Goal: Information Seeking & Learning: Learn about a topic

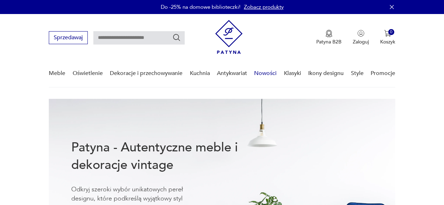
click at [267, 73] on link "Nowości" at bounding box center [265, 73] width 22 height 27
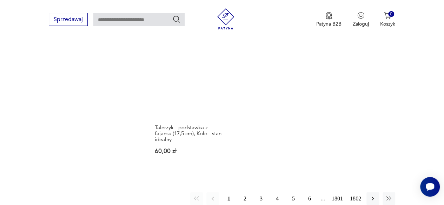
scroll to position [874, 0]
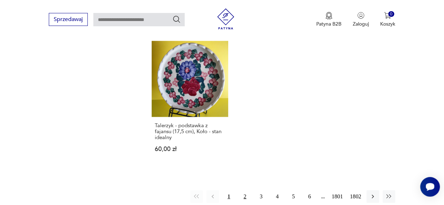
click at [245, 191] on button "2" at bounding box center [245, 197] width 13 height 13
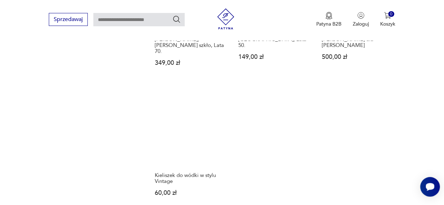
scroll to position [863, 0]
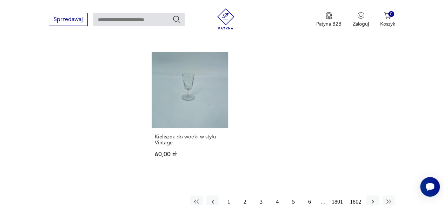
click at [262, 196] on button "3" at bounding box center [261, 202] width 13 height 13
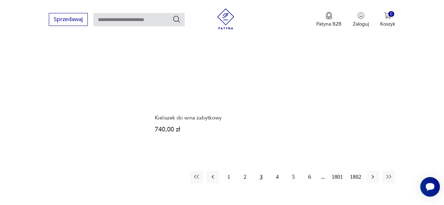
scroll to position [863, 0]
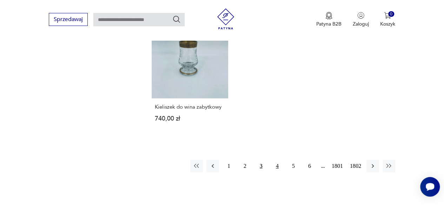
click at [279, 160] on button "4" at bounding box center [277, 166] width 13 height 13
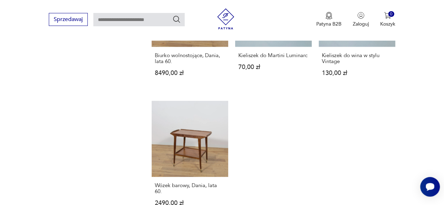
scroll to position [863, 0]
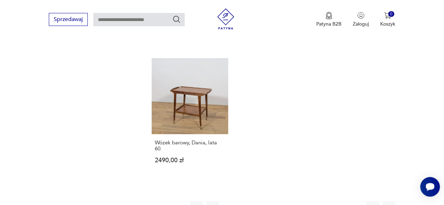
click at [291, 202] on button "5" at bounding box center [293, 208] width 13 height 13
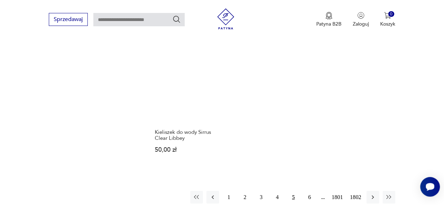
scroll to position [863, 0]
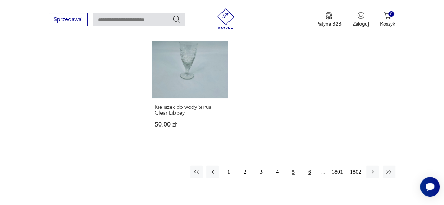
click at [307, 166] on button "6" at bounding box center [309, 172] width 13 height 13
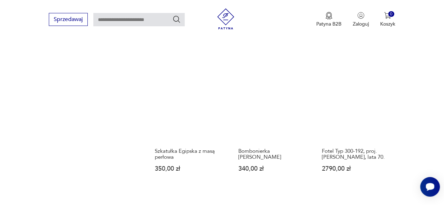
scroll to position [547, 0]
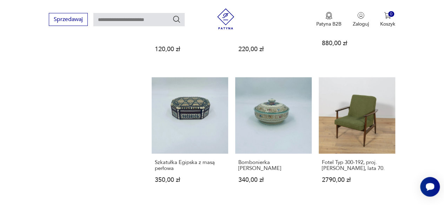
click at [135, 15] on input "text" at bounding box center [138, 19] width 91 height 13
type input "***"
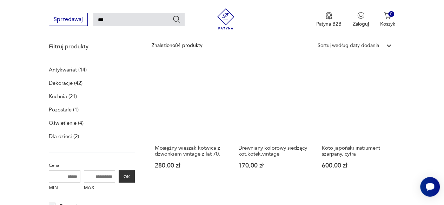
scroll to position [95, 0]
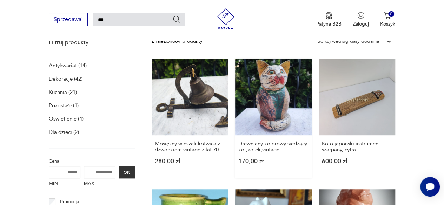
click at [291, 90] on link "Drewniany kolorowy siedzący kot,kotek,vintage 170,00 zł" at bounding box center [273, 118] width 77 height 119
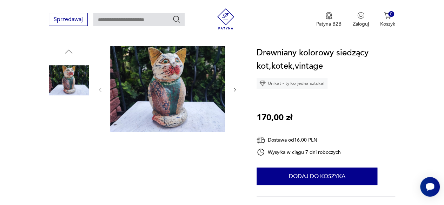
scroll to position [70, 0]
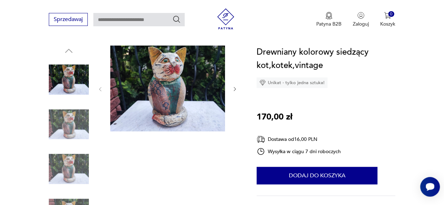
click at [198, 87] on img at bounding box center [167, 89] width 115 height 86
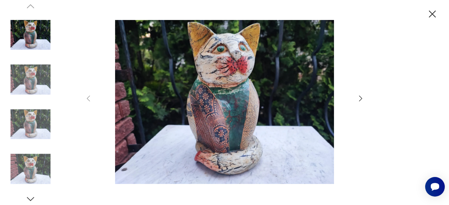
click at [198, 87] on img at bounding box center [225, 102] width 250 height 164
click at [362, 99] on icon "button" at bounding box center [361, 98] width 8 height 8
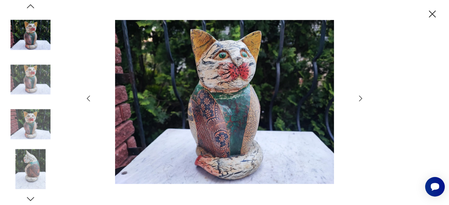
click at [362, 99] on icon "button" at bounding box center [361, 98] width 8 height 8
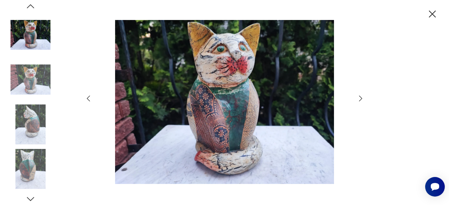
click at [362, 99] on icon "button" at bounding box center [361, 98] width 8 height 8
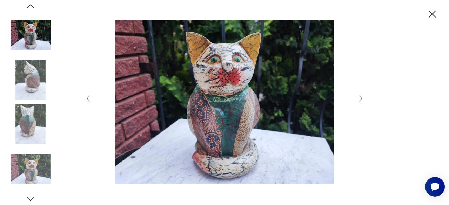
click at [362, 99] on icon "button" at bounding box center [361, 98] width 8 height 8
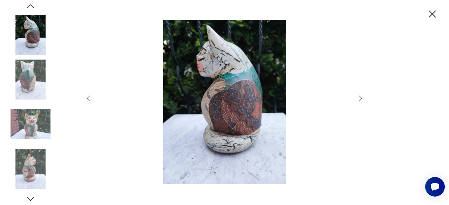
click at [362, 99] on icon "button" at bounding box center [361, 98] width 8 height 8
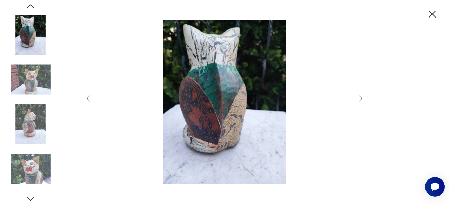
click at [362, 99] on icon "button" at bounding box center [361, 98] width 8 height 8
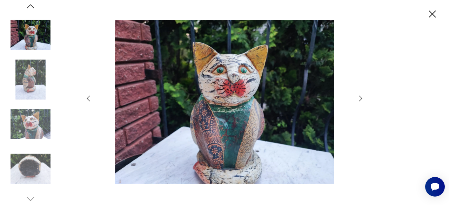
click at [361, 96] on icon "button" at bounding box center [361, 98] width 8 height 8
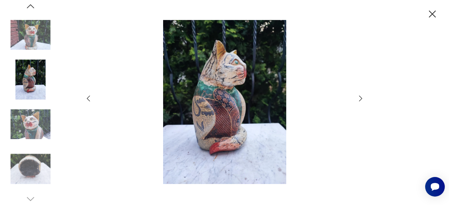
click at [361, 96] on icon "button" at bounding box center [361, 98] width 8 height 8
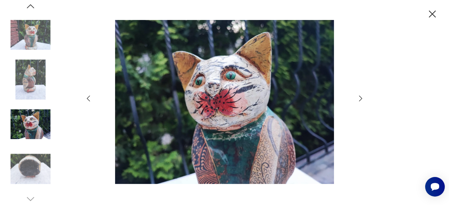
click at [361, 96] on icon "button" at bounding box center [361, 98] width 8 height 8
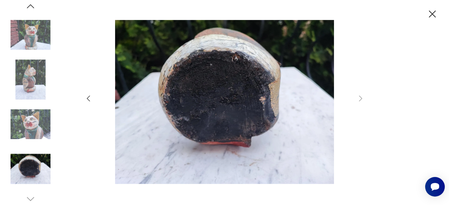
click at [91, 99] on icon "button" at bounding box center [88, 98] width 8 height 8
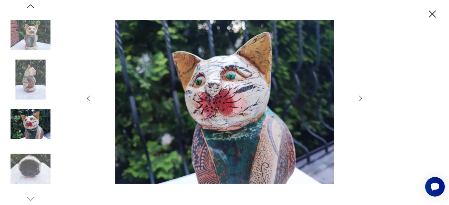
click at [91, 99] on icon "button" at bounding box center [88, 98] width 8 height 8
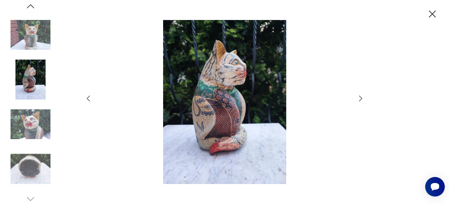
click at [91, 99] on icon "button" at bounding box center [88, 98] width 8 height 8
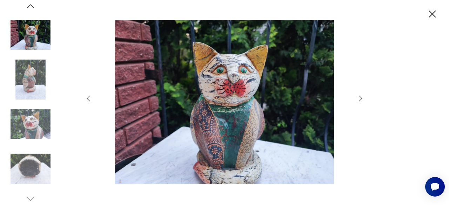
click at [91, 99] on icon "button" at bounding box center [88, 98] width 8 height 8
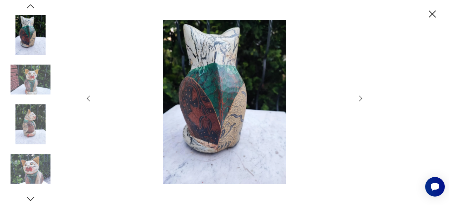
click at [109, 82] on img at bounding box center [225, 102] width 250 height 164
click at [431, 12] on icon "button" at bounding box center [433, 14] width 12 height 12
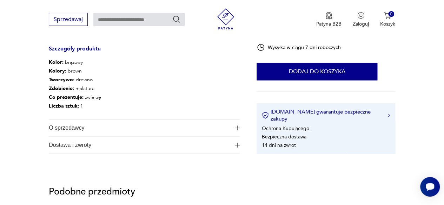
scroll to position [351, 0]
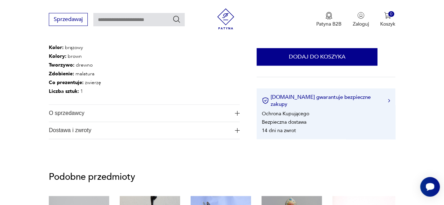
click at [74, 115] on span "O sprzedawcy" at bounding box center [140, 113] width 182 height 17
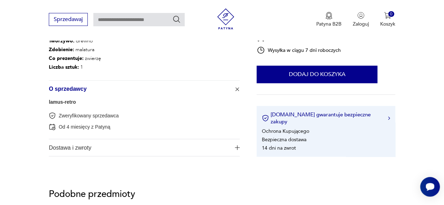
scroll to position [386, 0]
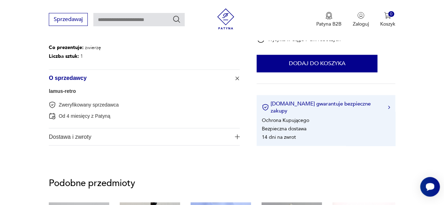
click at [71, 91] on link "lamus-retro" at bounding box center [62, 91] width 27 height 6
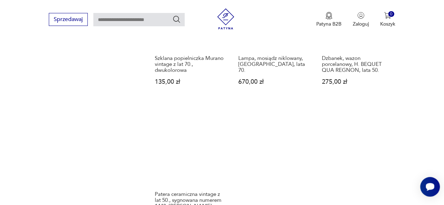
scroll to position [952, 0]
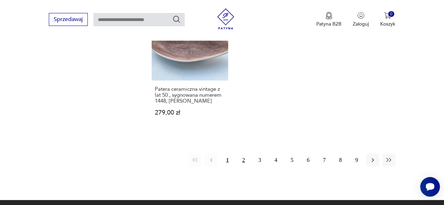
click at [244, 154] on button "2" at bounding box center [243, 160] width 13 height 13
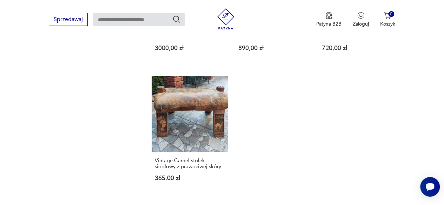
scroll to position [882, 0]
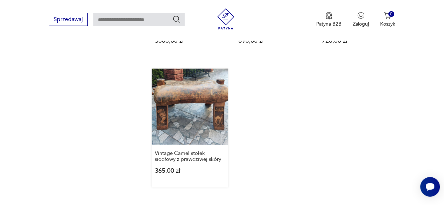
click at [209, 108] on link "Vintage Camel stołek siodłowy z prawdziwej skóry 365,00 zł" at bounding box center [190, 128] width 77 height 119
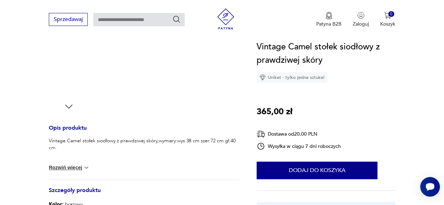
scroll to position [211, 0]
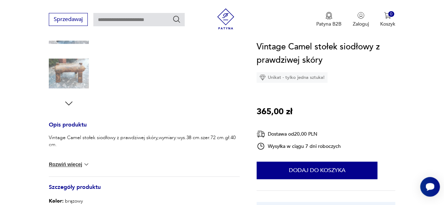
click at [73, 165] on button "Rozwiń więcej" at bounding box center [69, 164] width 41 height 7
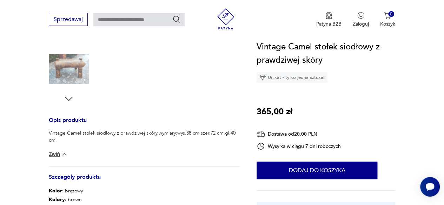
scroll to position [70, 0]
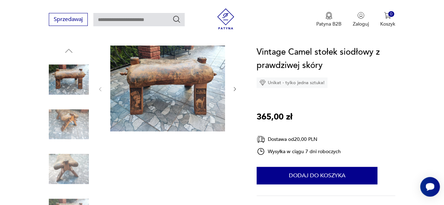
click at [70, 119] on img at bounding box center [69, 125] width 40 height 40
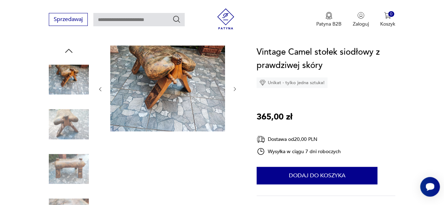
click at [71, 155] on img at bounding box center [69, 169] width 40 height 40
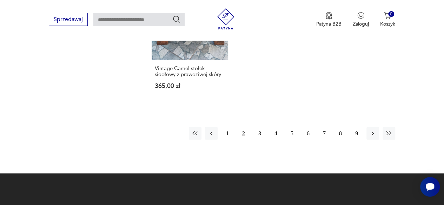
scroll to position [967, 0]
click at [261, 127] on button "3" at bounding box center [259, 133] width 13 height 13
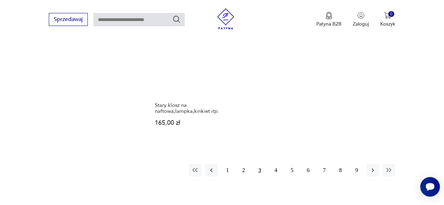
scroll to position [987, 0]
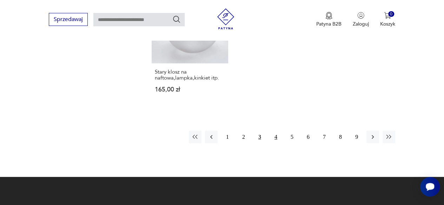
click at [277, 131] on button "4" at bounding box center [276, 137] width 13 height 13
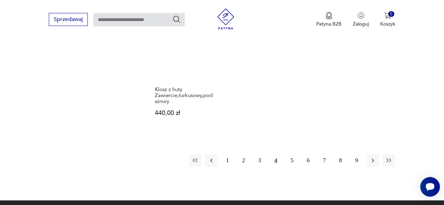
scroll to position [952, 0]
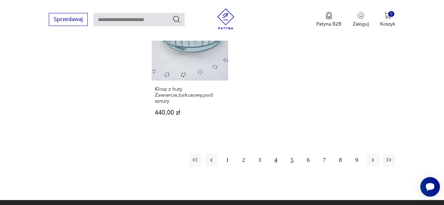
click at [292, 162] on button "5" at bounding box center [292, 160] width 13 height 13
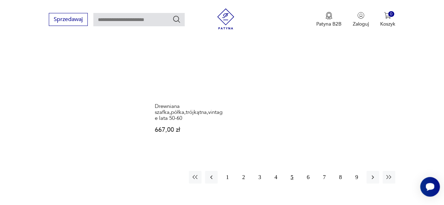
scroll to position [952, 0]
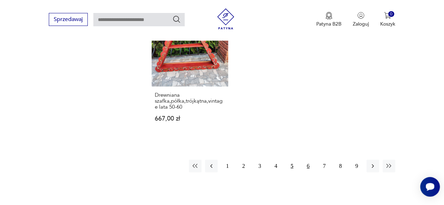
click at [306, 160] on button "6" at bounding box center [308, 166] width 13 height 13
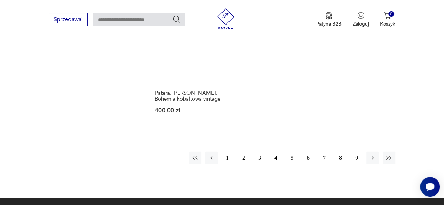
scroll to position [952, 0]
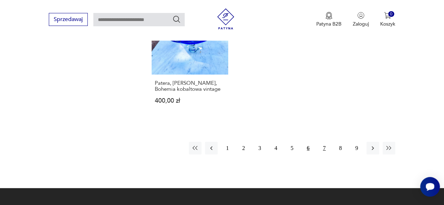
click at [323, 146] on button "7" at bounding box center [324, 148] width 13 height 13
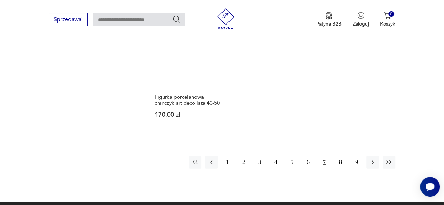
scroll to position [952, 0]
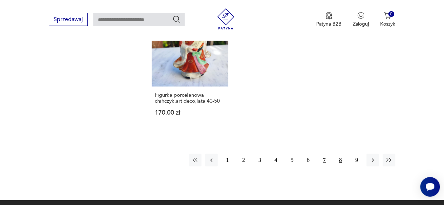
click at [341, 155] on button "8" at bounding box center [340, 160] width 13 height 13
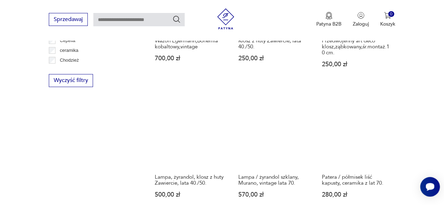
scroll to position [601, 0]
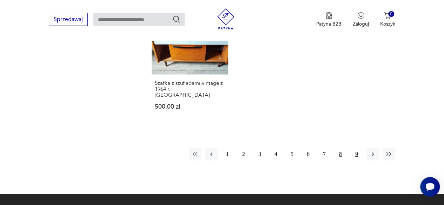
click at [358, 151] on button "9" at bounding box center [356, 154] width 13 height 13
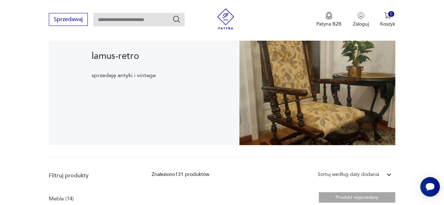
scroll to position [74, 0]
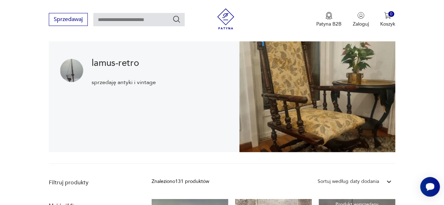
click at [124, 19] on input "text" at bounding box center [138, 19] width 91 height 13
click at [229, 15] on img at bounding box center [225, 18] width 21 height 21
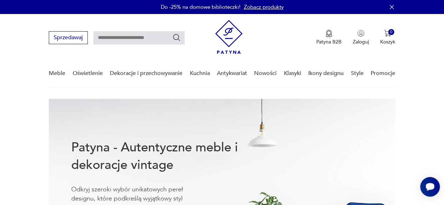
click at [116, 35] on input "text" at bounding box center [138, 37] width 91 height 13
type input "*********"
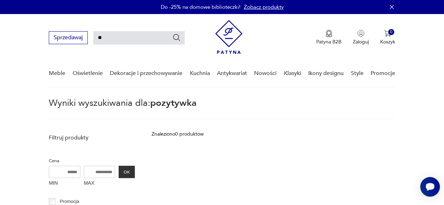
type input "*"
type input "********"
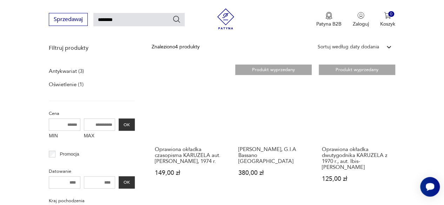
scroll to position [25, 0]
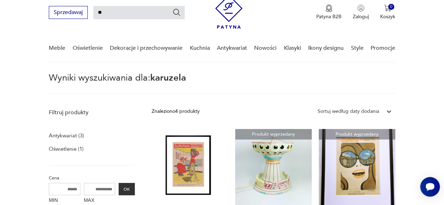
type input "*"
type input "*****"
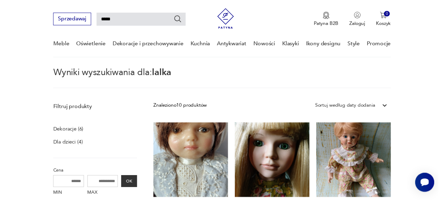
scroll to position [25, 0]
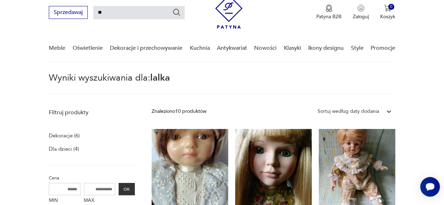
type input "*"
type input "*******"
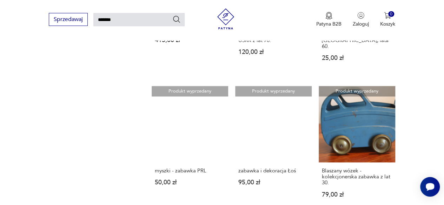
scroll to position [482, 0]
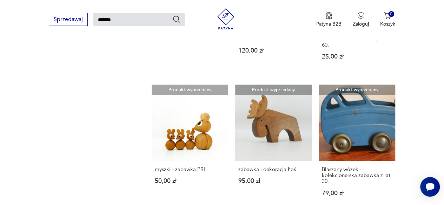
click at [123, 16] on input "*******" at bounding box center [138, 19] width 91 height 13
type input "*"
type input "**********"
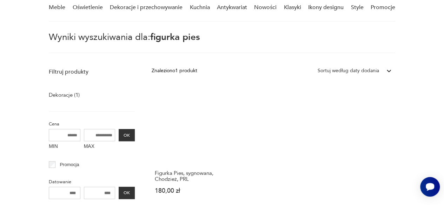
scroll to position [25, 0]
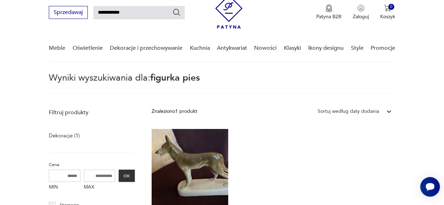
click at [140, 13] on input "**********" at bounding box center [138, 12] width 91 height 13
type input "**********"
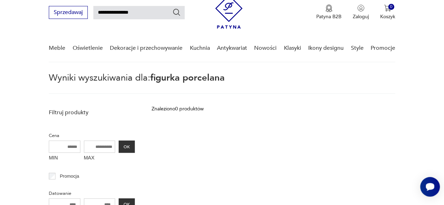
click at [114, 12] on input "**********" at bounding box center [138, 12] width 91 height 13
type input "*********"
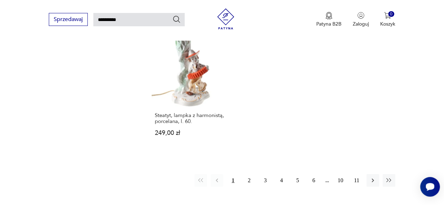
scroll to position [868, 0]
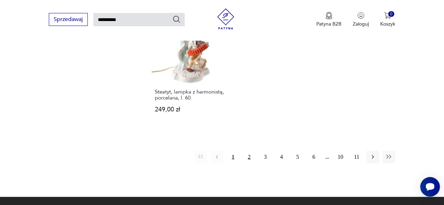
click at [250, 151] on button "2" at bounding box center [249, 157] width 13 height 13
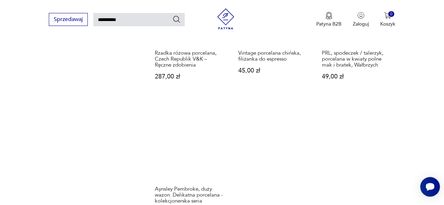
scroll to position [833, 0]
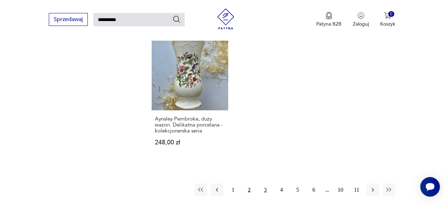
click at [263, 184] on button "3" at bounding box center [265, 190] width 13 height 13
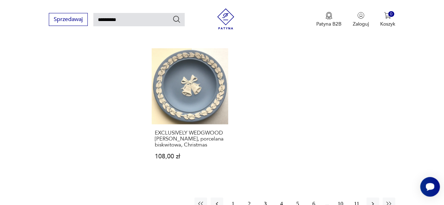
scroll to position [868, 0]
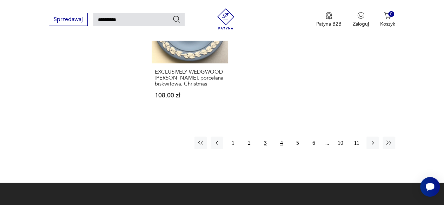
click at [283, 138] on button "4" at bounding box center [281, 143] width 13 height 13
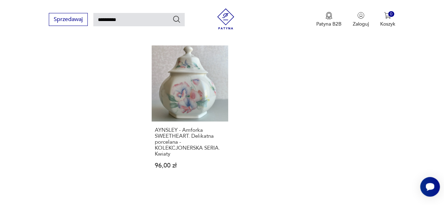
scroll to position [868, 0]
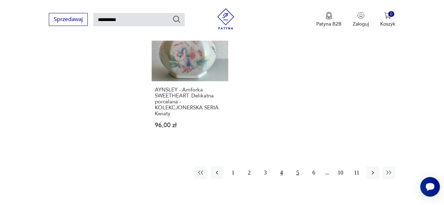
click at [301, 167] on button "5" at bounding box center [297, 173] width 13 height 13
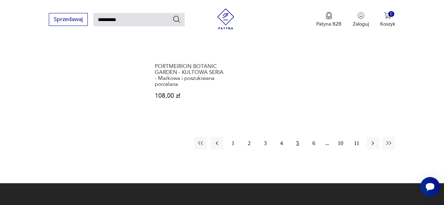
scroll to position [903, 0]
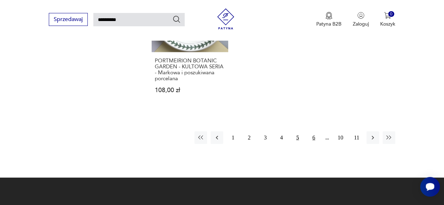
click at [310, 137] on button "6" at bounding box center [314, 138] width 13 height 13
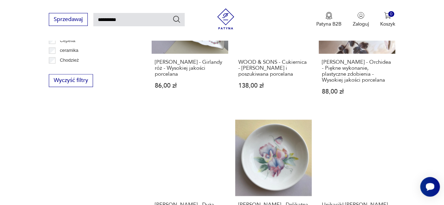
scroll to position [552, 0]
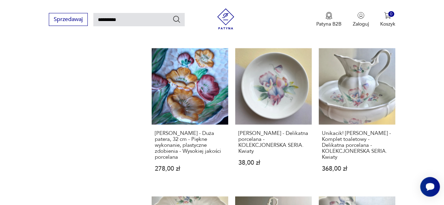
click at [146, 21] on input "*********" at bounding box center [138, 19] width 91 height 13
type input "*"
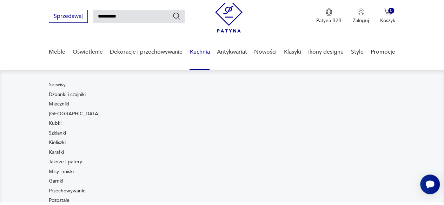
scroll to position [35, 0]
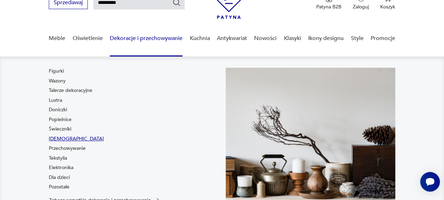
click at [60, 138] on link "[DEMOGRAPHIC_DATA]" at bounding box center [76, 139] width 55 height 7
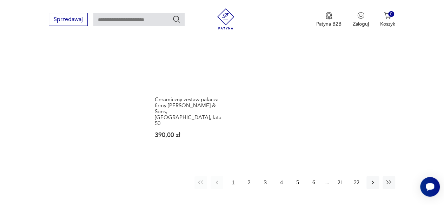
scroll to position [997, 0]
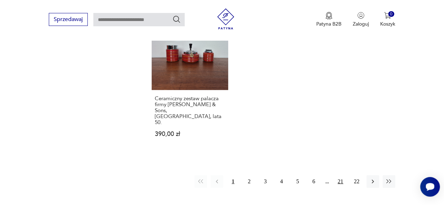
click at [340, 176] on button "21" at bounding box center [340, 182] width 13 height 13
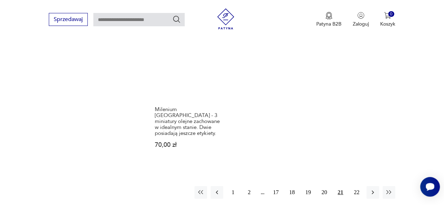
scroll to position [1064, 0]
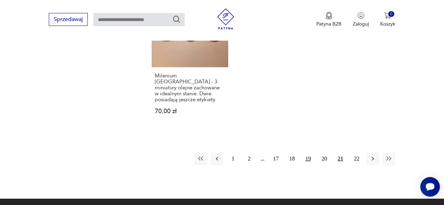
click at [306, 153] on button "19" at bounding box center [308, 159] width 13 height 13
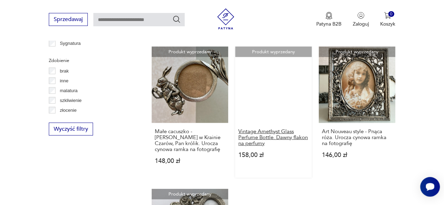
scroll to position [994, 0]
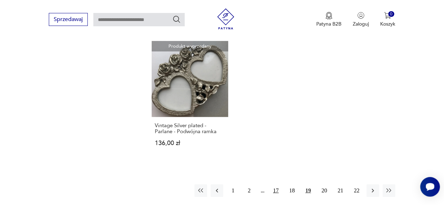
click at [274, 185] on button "17" at bounding box center [276, 191] width 13 height 13
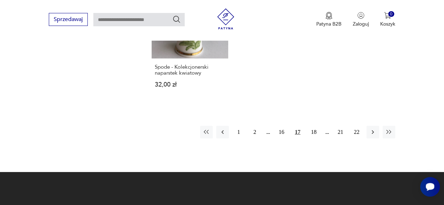
scroll to position [1064, 0]
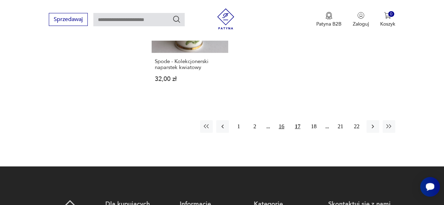
click at [281, 120] on button "16" at bounding box center [281, 126] width 13 height 13
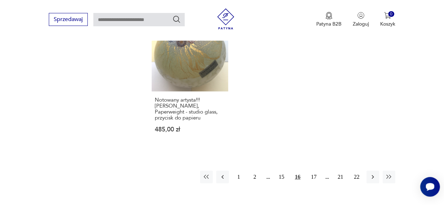
scroll to position [1099, 0]
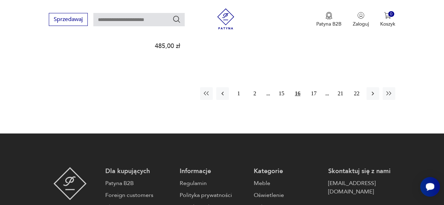
click at [266, 87] on div "1 2 15 16 17 21 22" at bounding box center [297, 93] width 195 height 13
click at [283, 87] on button "15" at bounding box center [281, 93] width 13 height 13
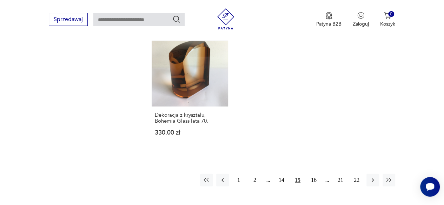
scroll to position [1029, 0]
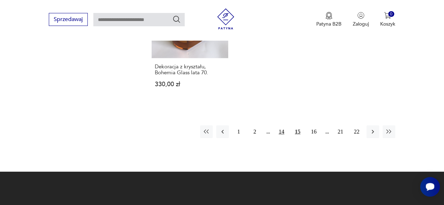
click at [279, 126] on button "14" at bounding box center [281, 132] width 13 height 13
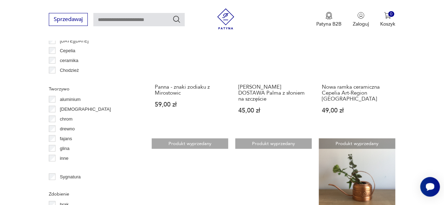
scroll to position [783, 0]
